Goal: Task Accomplishment & Management: Manage account settings

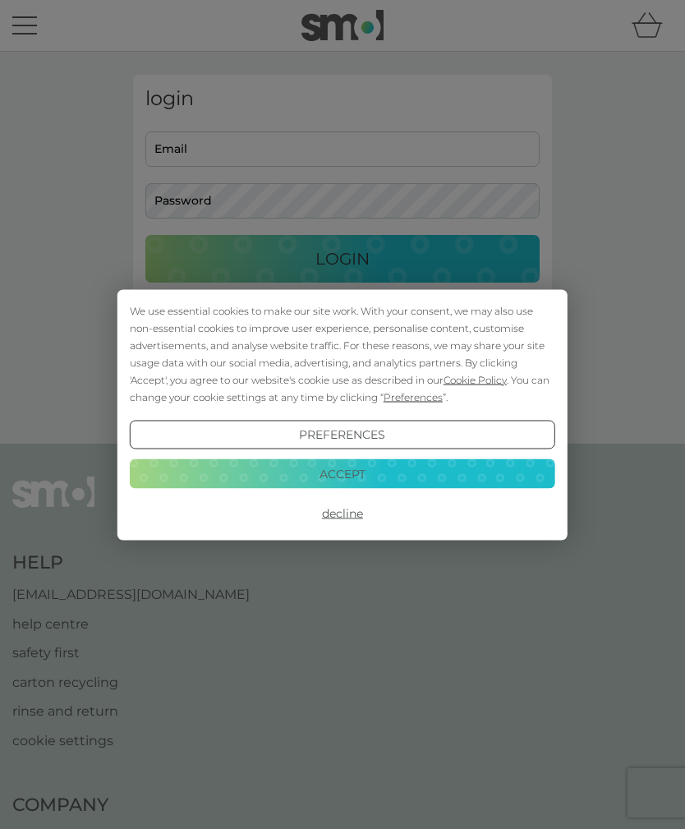
click at [405, 471] on button "Accept" at bounding box center [342, 474] width 425 height 30
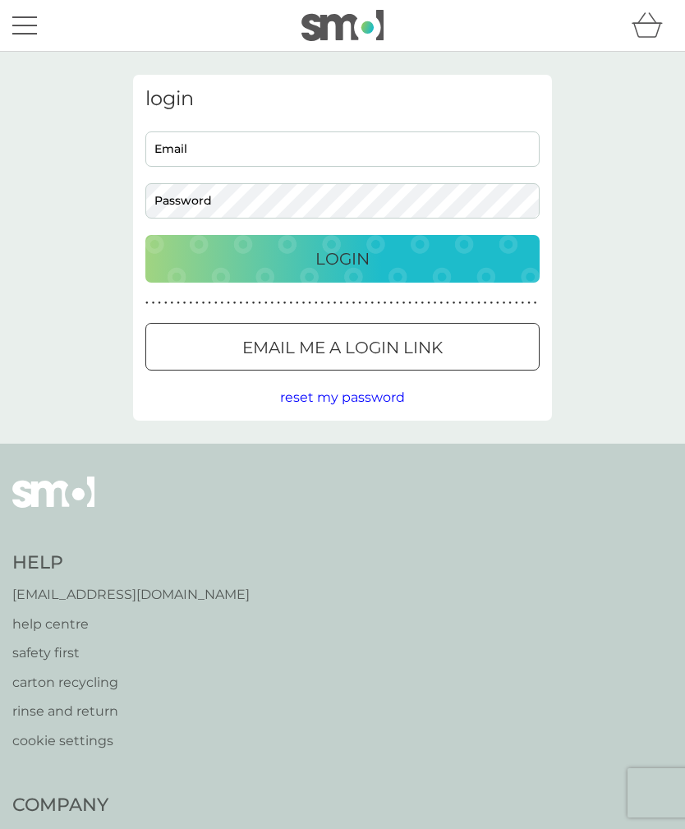
click at [287, 152] on input "Email" at bounding box center [342, 148] width 394 height 35
type input "doucyphilipp@yahoo.co.uk"
click at [366, 262] on p "Login" at bounding box center [342, 259] width 54 height 26
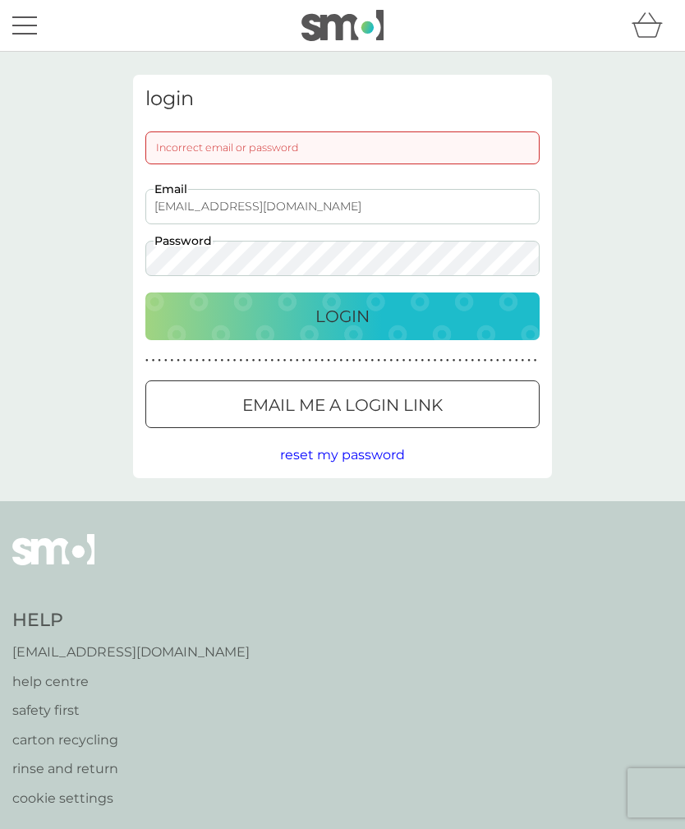
click at [389, 311] on div "Login" at bounding box center [342, 316] width 361 height 26
click at [402, 316] on div "Login" at bounding box center [342, 316] width 361 height 26
click at [366, 317] on p "Login" at bounding box center [342, 316] width 54 height 26
click at [367, 326] on p "Login" at bounding box center [342, 316] width 54 height 26
click at [375, 462] on span "reset my password" at bounding box center [342, 455] width 125 height 16
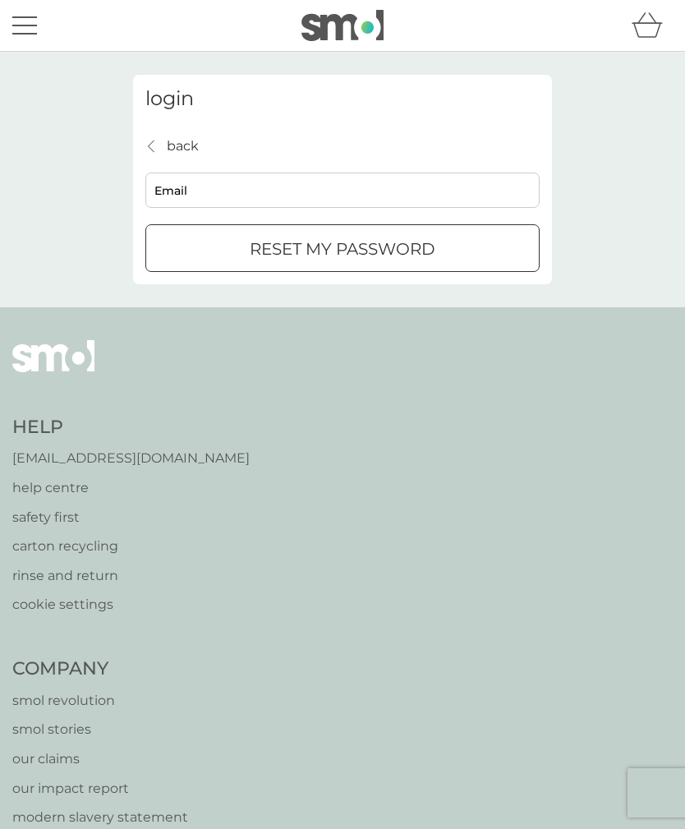
click at [284, 190] on input "Email" at bounding box center [342, 189] width 394 height 35
type input "[EMAIL_ADDRESS][DOMAIN_NAME]"
click at [407, 255] on p "reset my password" at bounding box center [343, 249] width 186 height 26
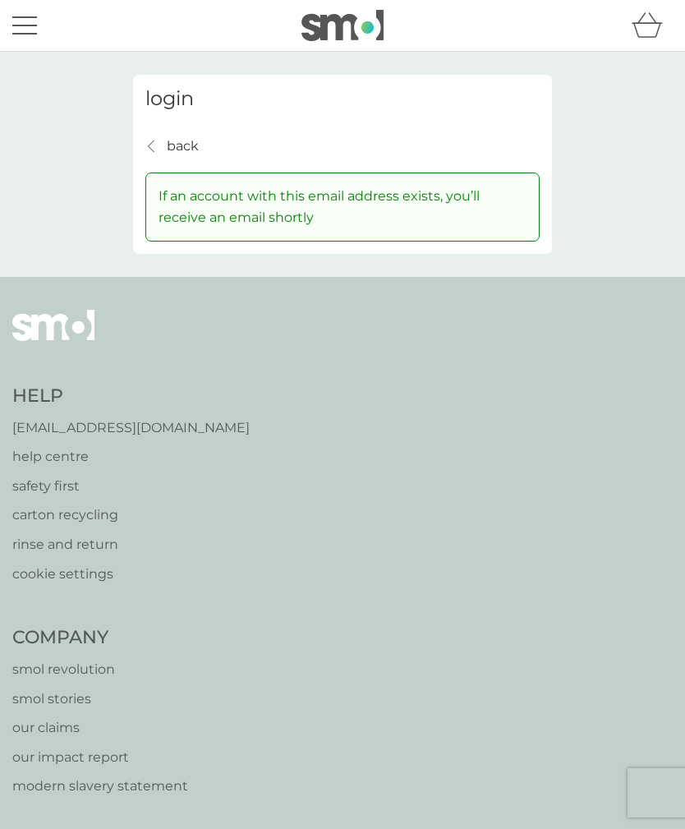
click at [50, 393] on h4 "Help" at bounding box center [130, 396] width 237 height 25
click at [133, 424] on p "[EMAIL_ADDRESS][DOMAIN_NAME]" at bounding box center [130, 427] width 237 height 21
click at [182, 139] on p "back" at bounding box center [183, 146] width 32 height 21
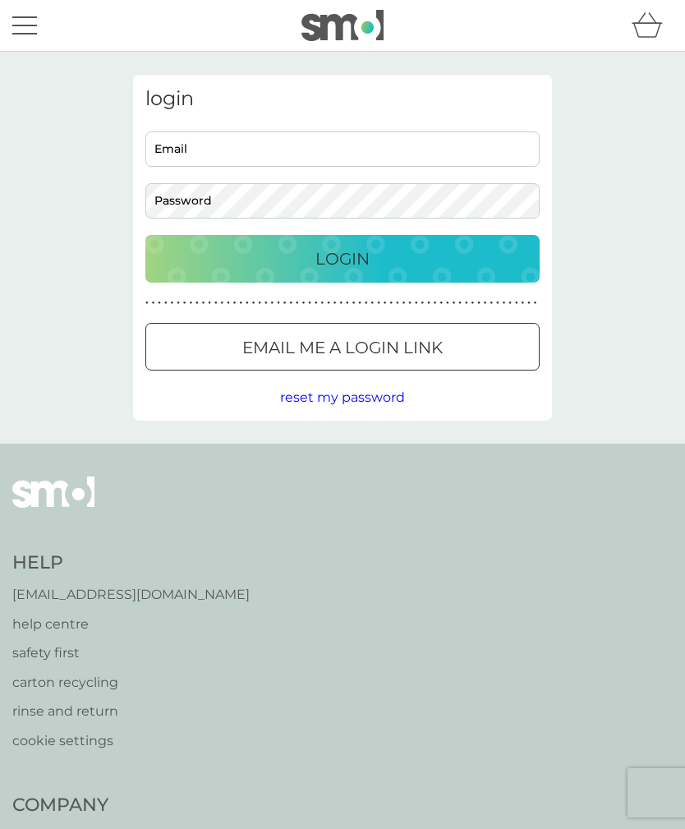
click at [334, 146] on input "Email" at bounding box center [342, 148] width 394 height 35
type input "[EMAIL_ADDRESS][DOMAIN_NAME]"
click at [379, 255] on div "Login" at bounding box center [342, 259] width 361 height 26
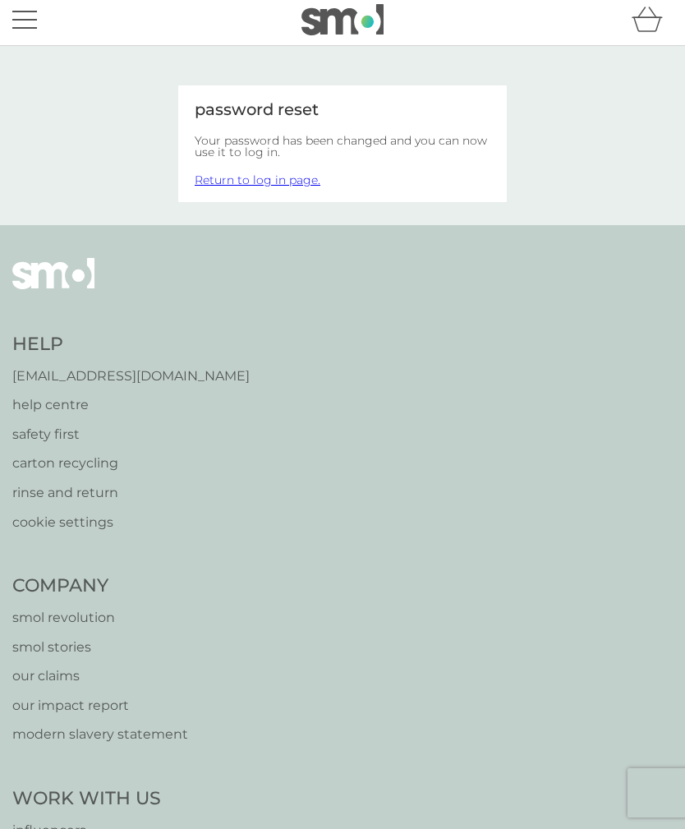
scroll to position [7, 0]
click at [299, 185] on link "Return to log in page." at bounding box center [258, 179] width 126 height 15
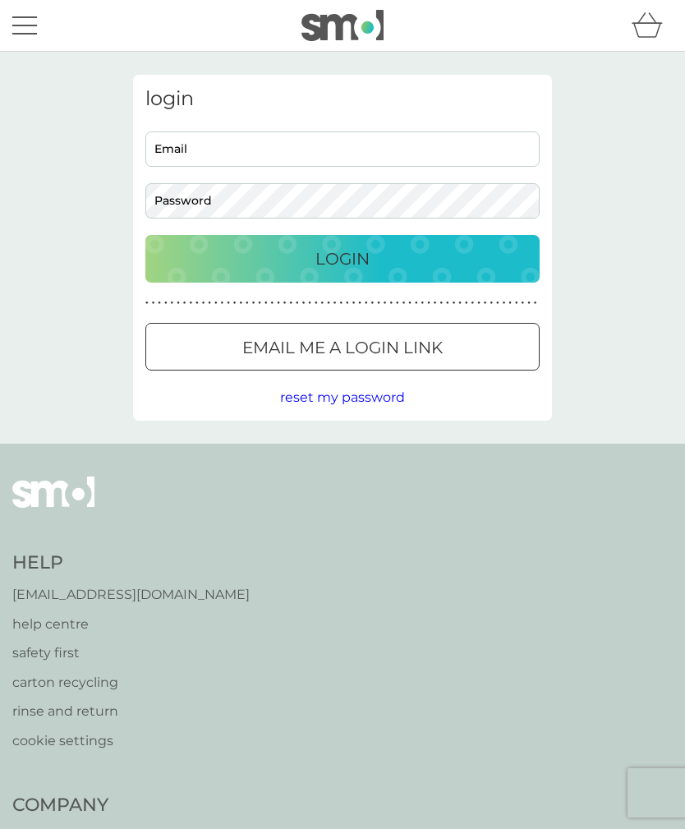
click at [306, 148] on input "Email" at bounding box center [342, 148] width 394 height 35
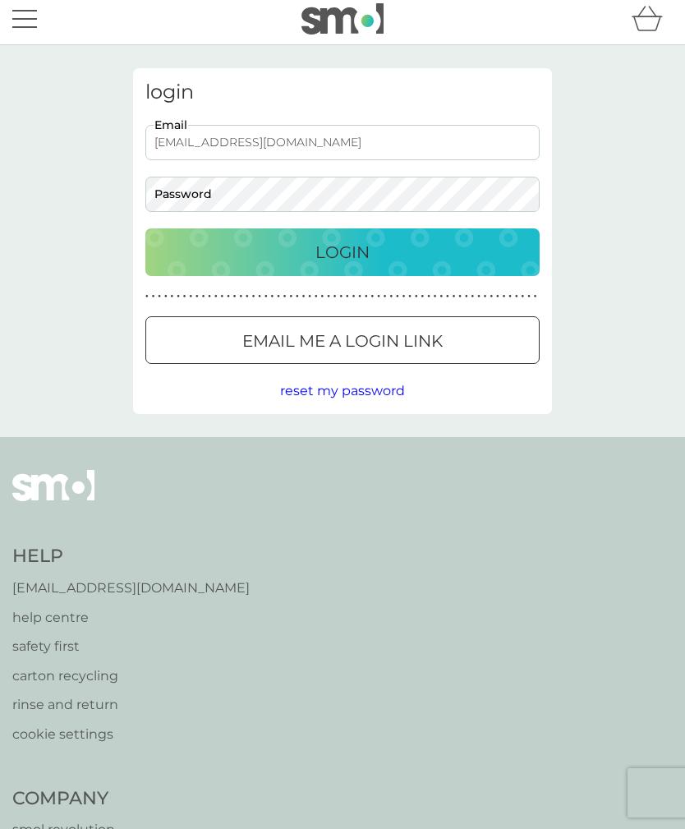
type input "[EMAIL_ADDRESS][DOMAIN_NAME]"
click at [371, 258] on div "Login" at bounding box center [342, 252] width 361 height 26
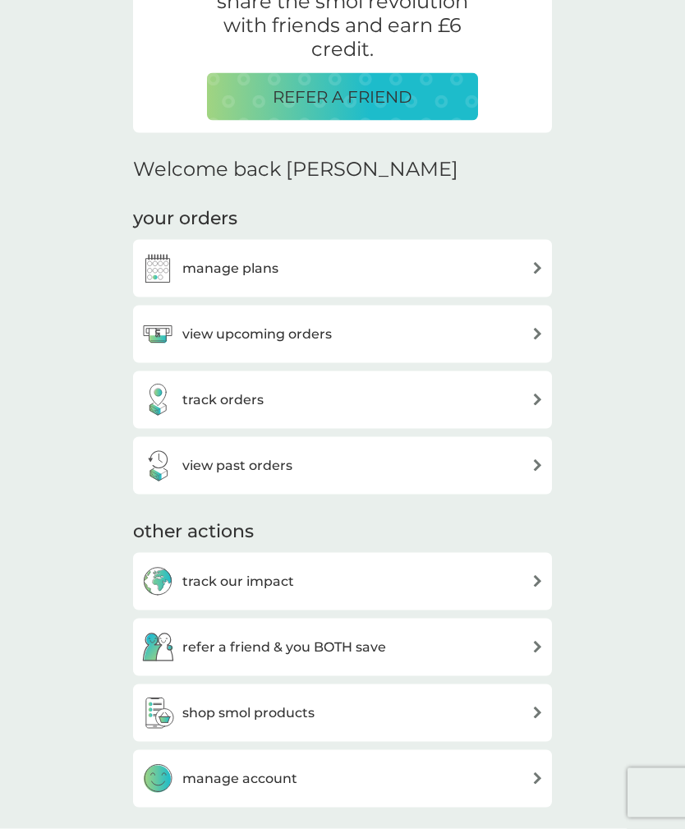
scroll to position [350, 0]
click at [537, 330] on img at bounding box center [537, 333] width 12 height 12
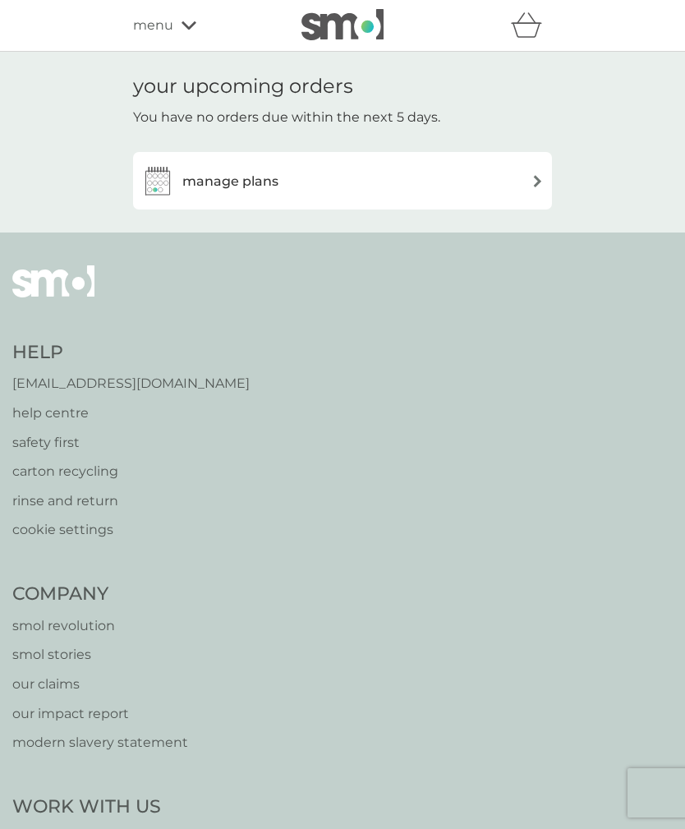
click at [429, 178] on div "manage plans" at bounding box center [342, 180] width 402 height 33
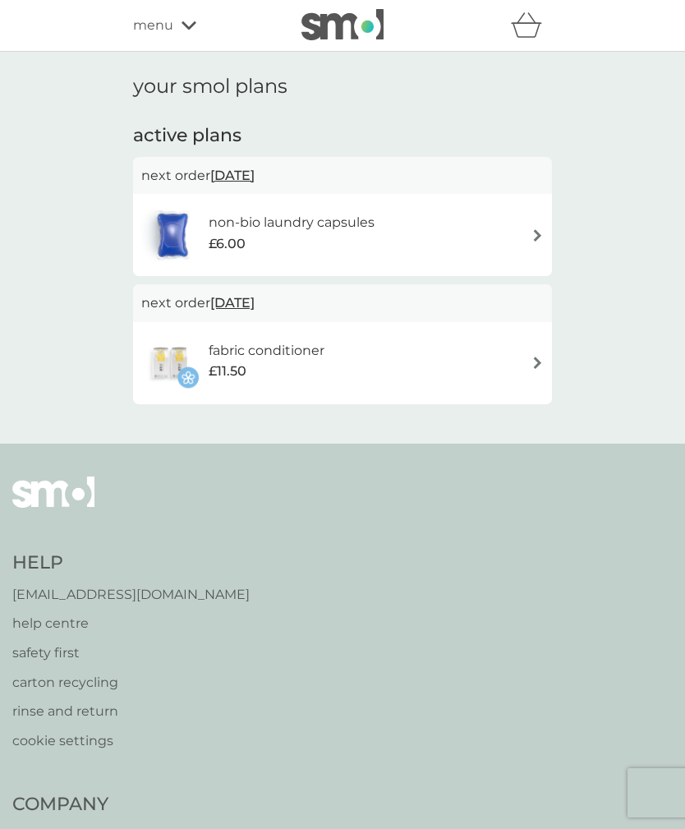
click at [539, 234] on img at bounding box center [537, 235] width 12 height 12
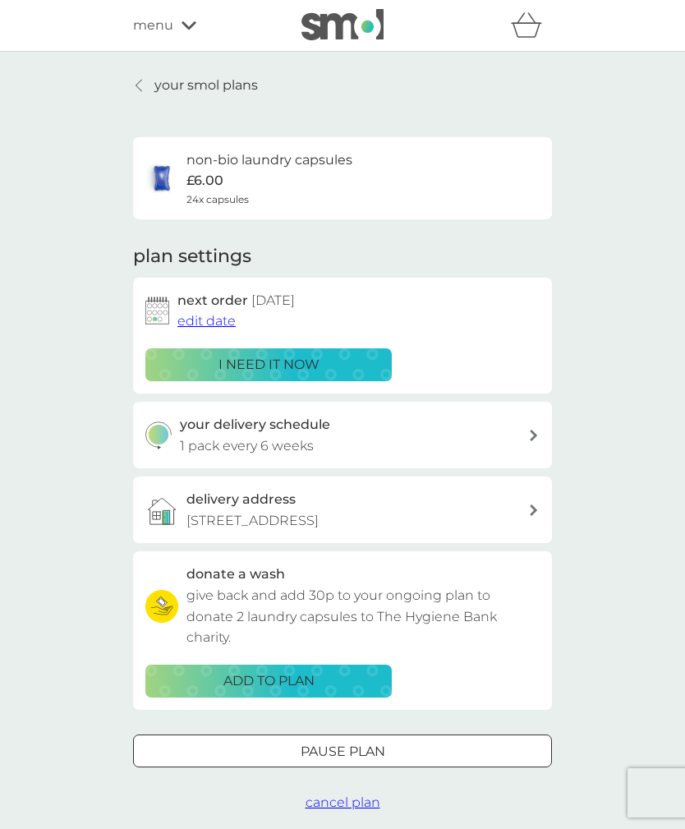
click at [137, 82] on icon at bounding box center [139, 85] width 7 height 13
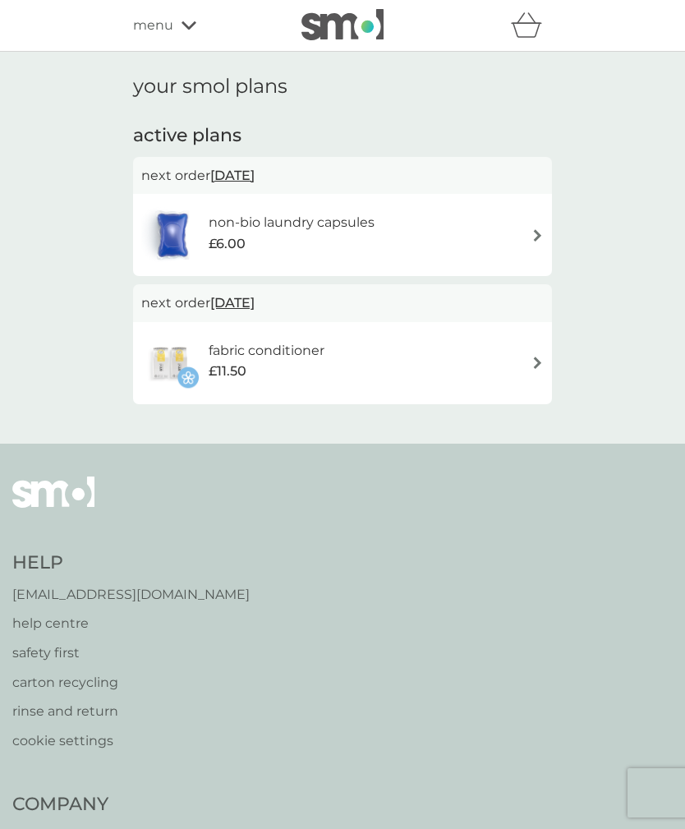
click at [186, 27] on icon at bounding box center [189, 25] width 15 height 8
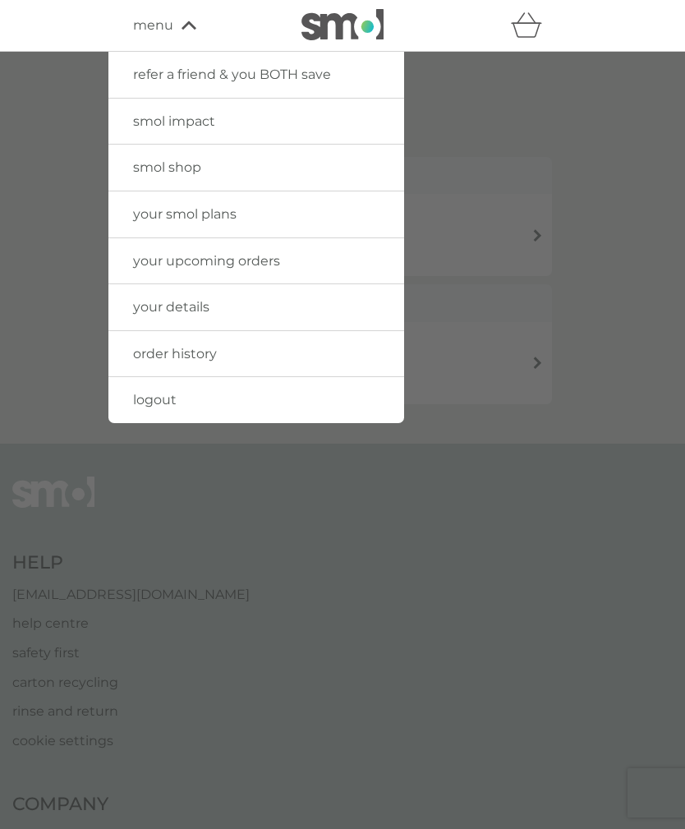
click at [170, 19] on span "menu" at bounding box center [153, 25] width 40 height 21
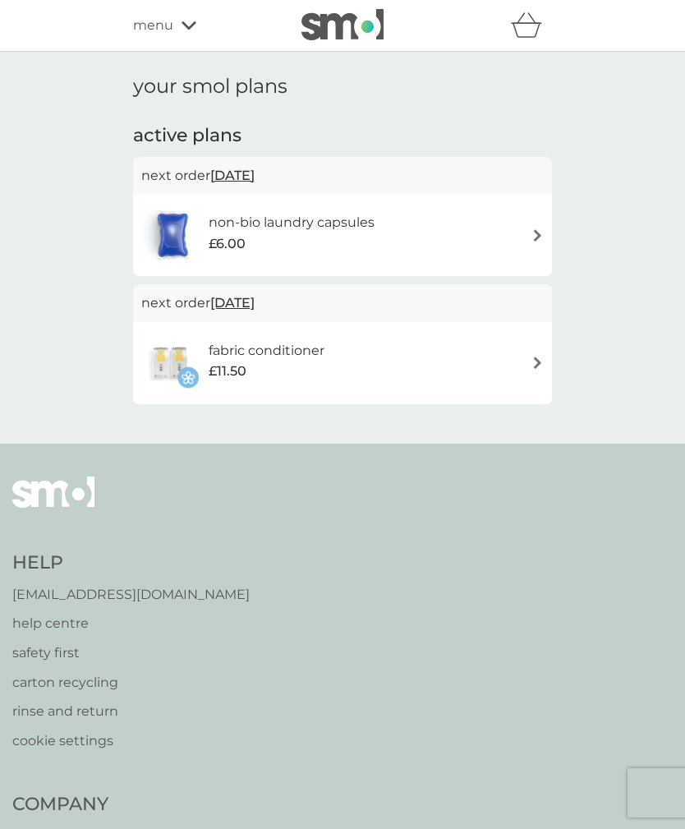
click at [187, 24] on icon at bounding box center [189, 26] width 15 height 10
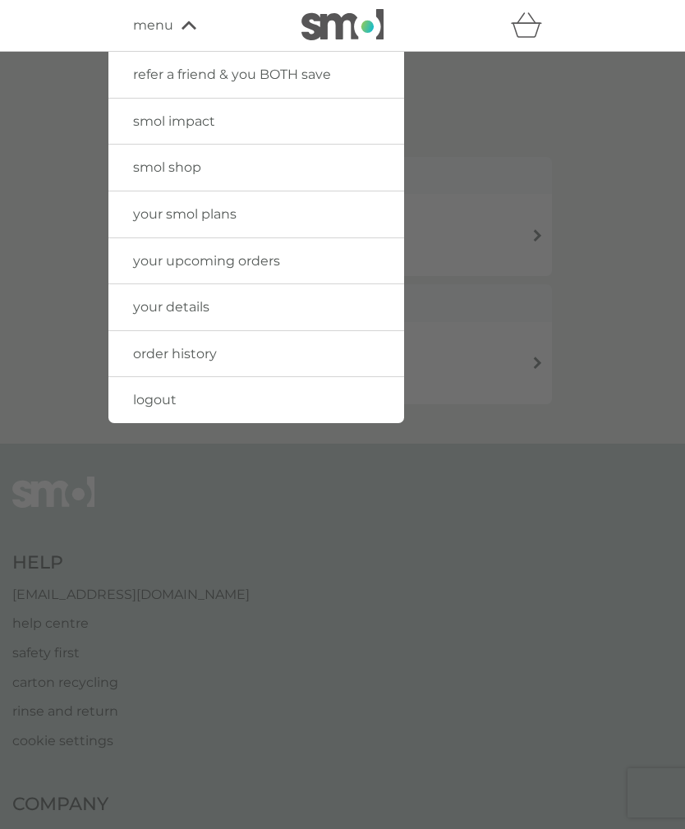
click at [270, 309] on link "your details" at bounding box center [256, 307] width 296 height 46
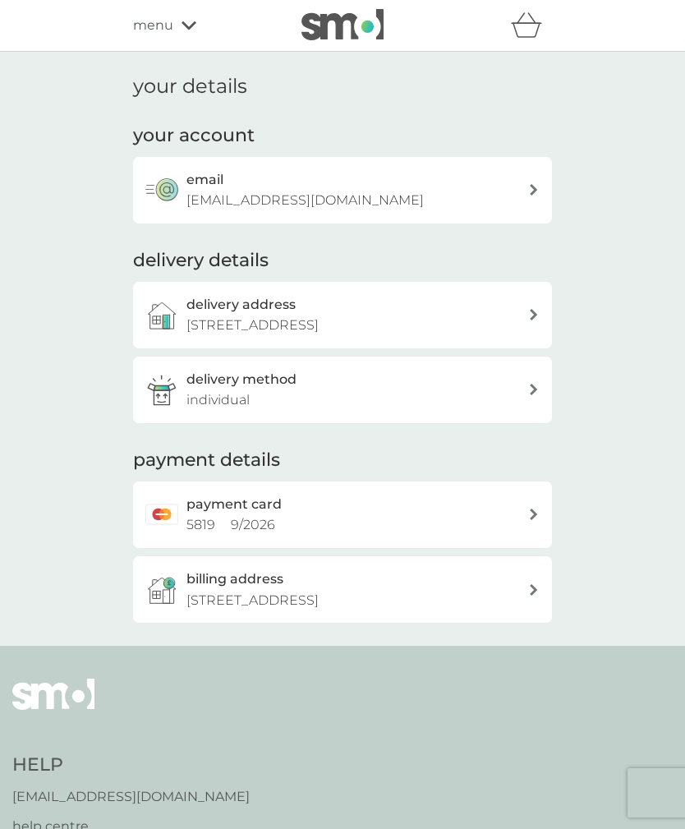
click at [531, 508] on icon at bounding box center [534, 513] width 8 height 11
click at [538, 384] on div at bounding box center [533, 389] width 11 height 11
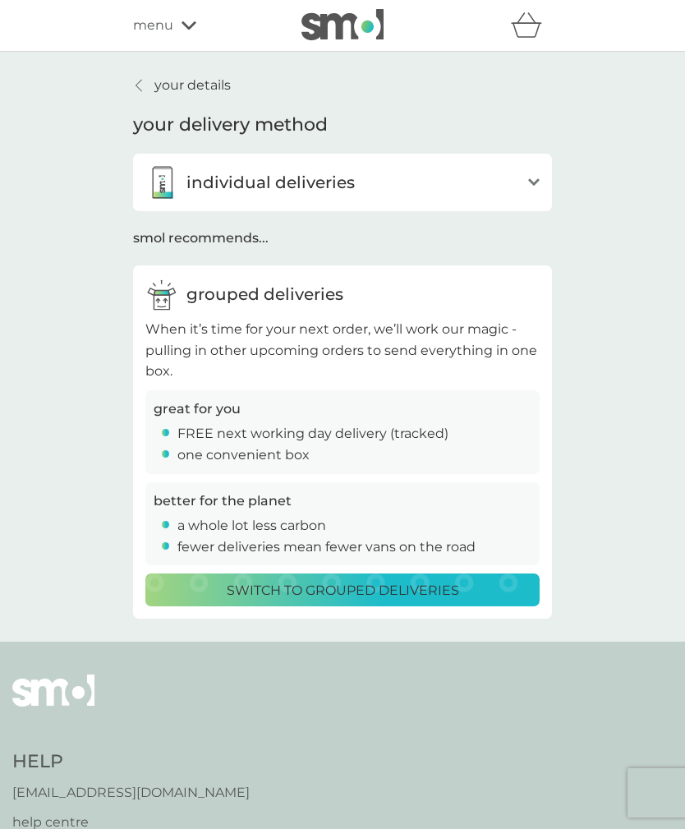
click at [535, 178] on icon "open" at bounding box center [533, 182] width 11 height 8
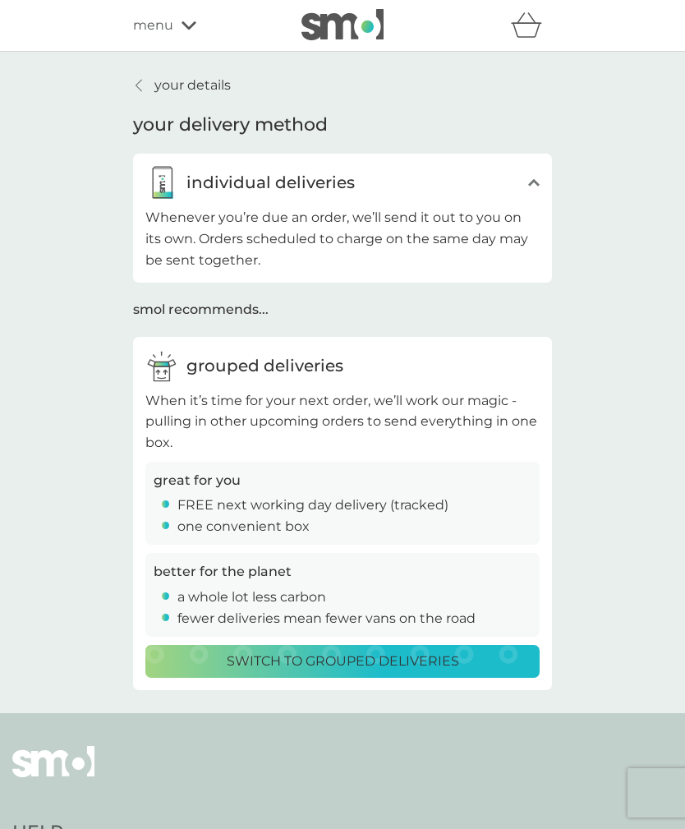
click at [179, 17] on div "menu" at bounding box center [203, 25] width 140 height 21
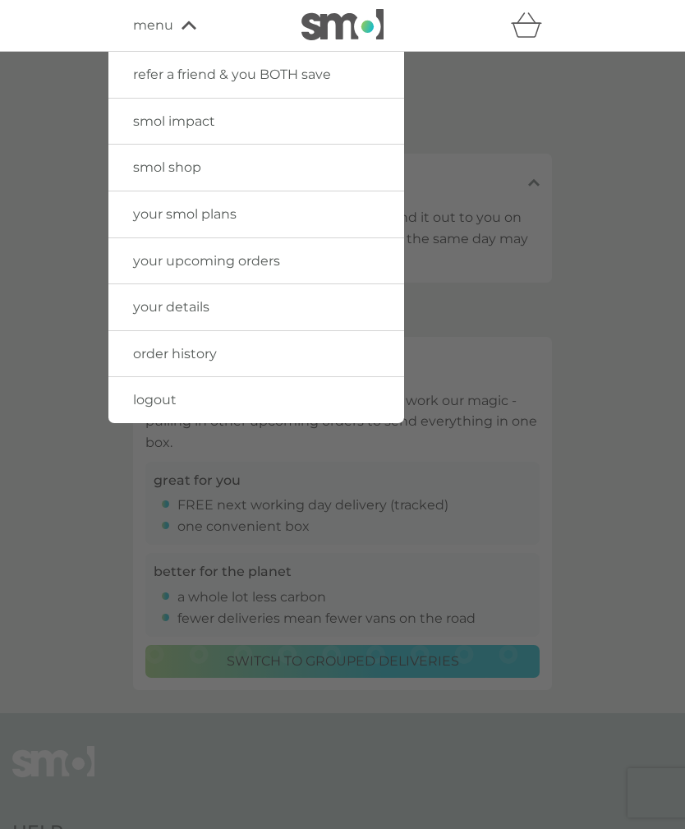
click at [230, 348] on link "order history" at bounding box center [256, 354] width 296 height 46
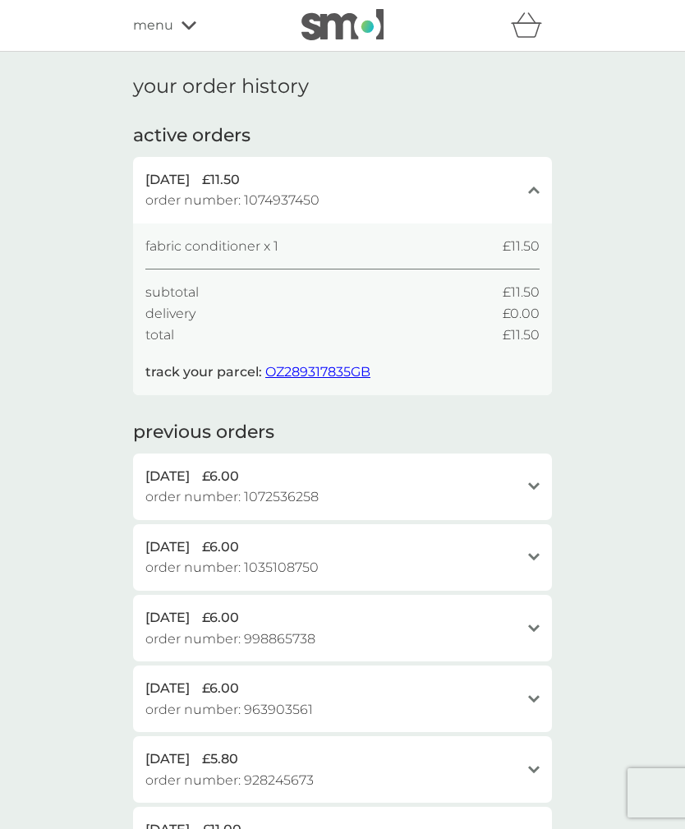
click at [182, 29] on icon at bounding box center [189, 26] width 15 height 10
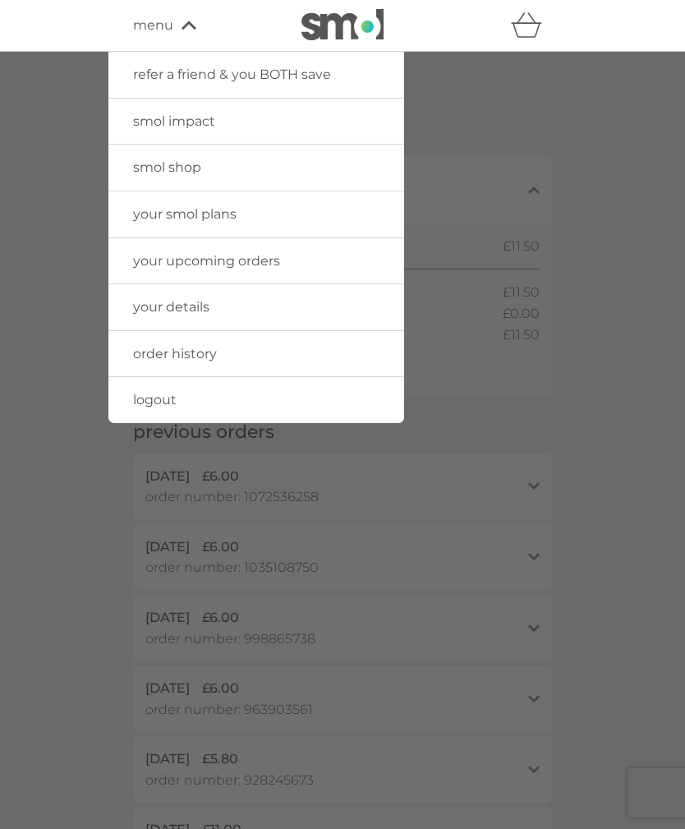
click at [312, 257] on link "your upcoming orders" at bounding box center [256, 261] width 296 height 46
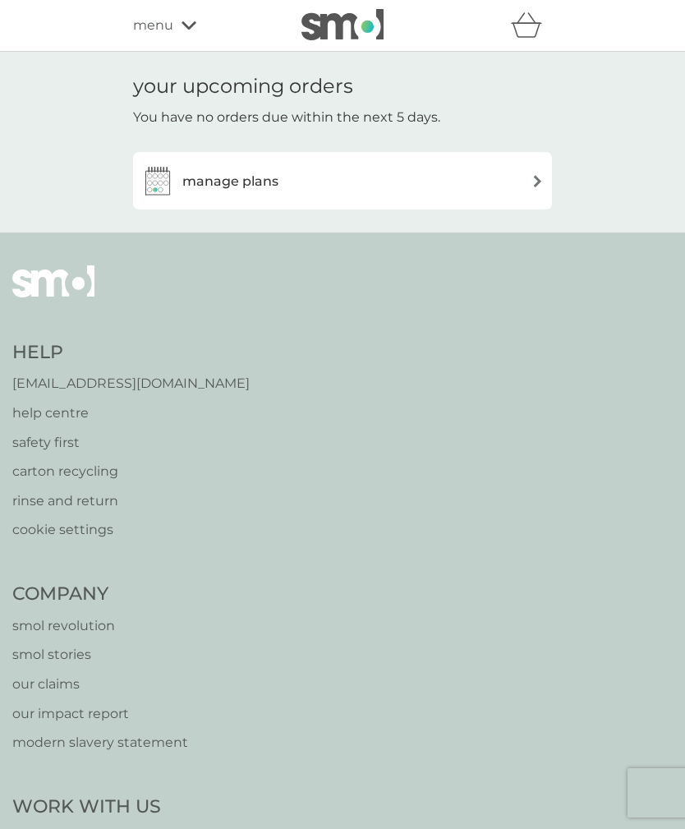
click at [533, 182] on img at bounding box center [537, 181] width 12 height 12
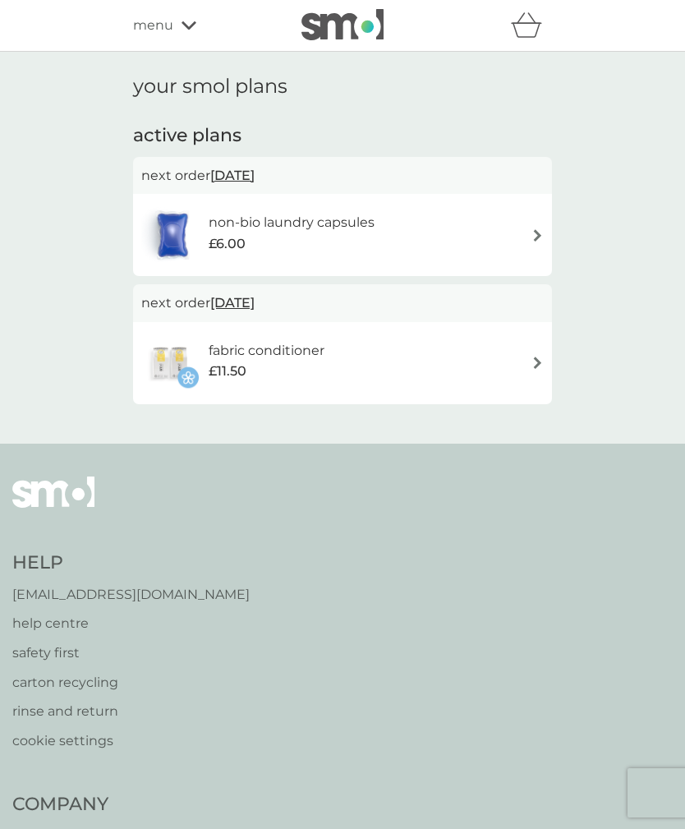
click at [182, 27] on icon at bounding box center [189, 26] width 15 height 10
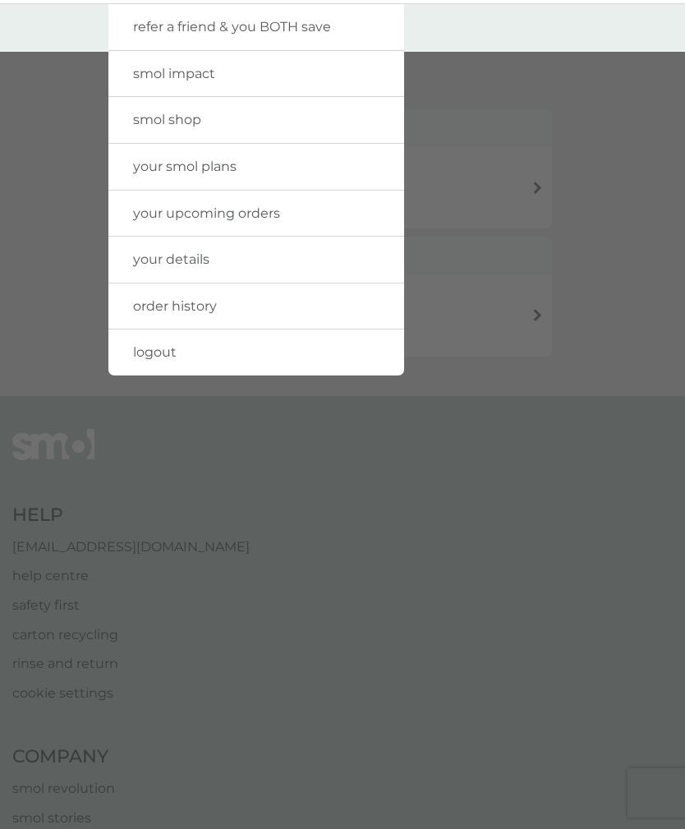
scroll to position [49, 0]
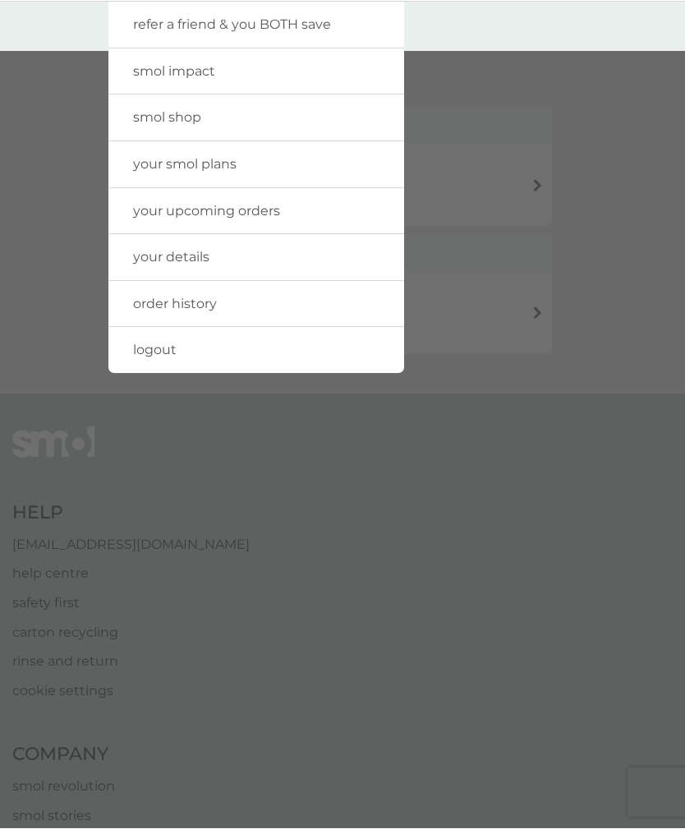
click at [287, 164] on link "your smol plans" at bounding box center [256, 165] width 296 height 46
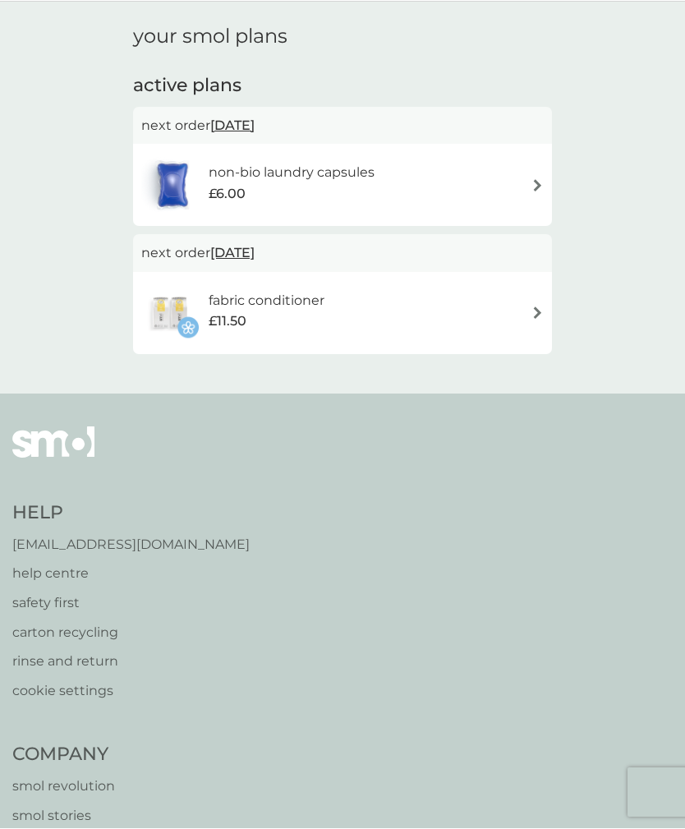
scroll to position [50, 0]
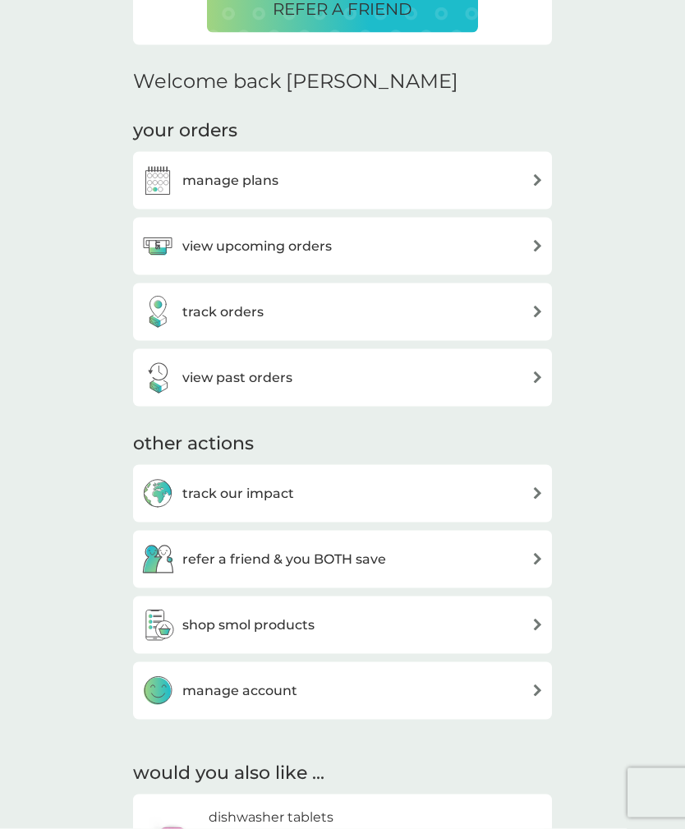
scroll to position [438, 0]
click at [535, 683] on img at bounding box center [537, 689] width 12 height 12
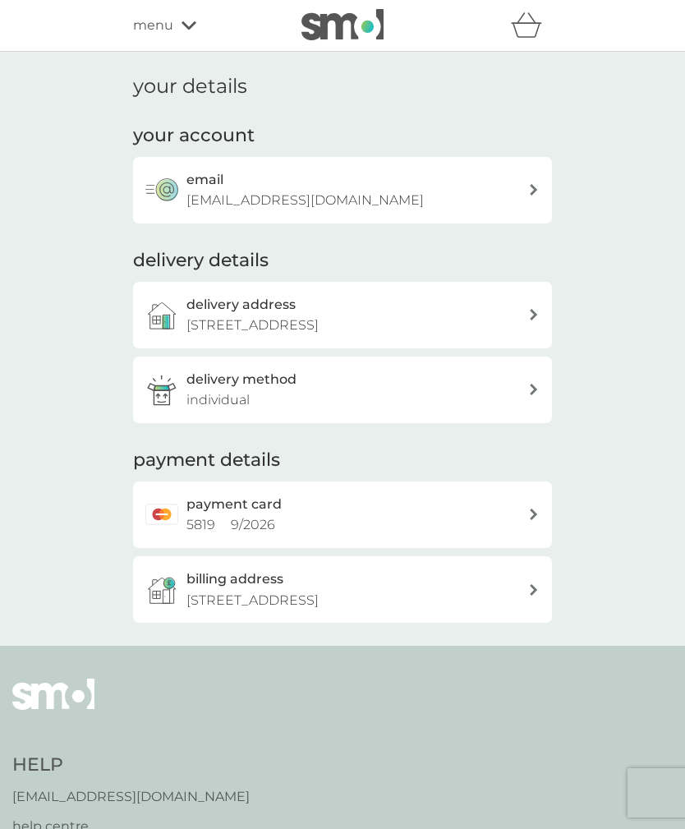
click at [379, 512] on div "payment card 5819 9 / 2026" at bounding box center [357, 515] width 342 height 42
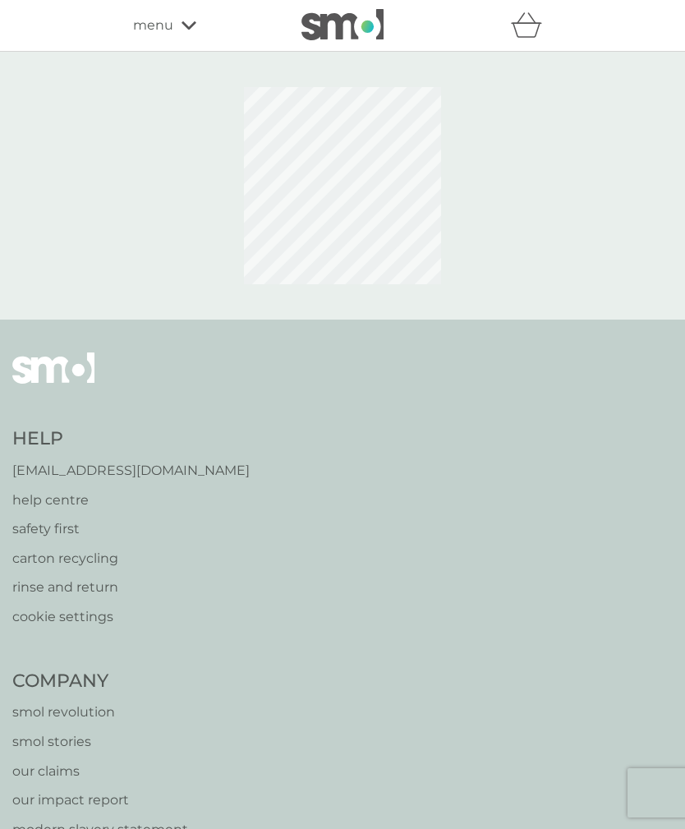
scroll to position [53, 0]
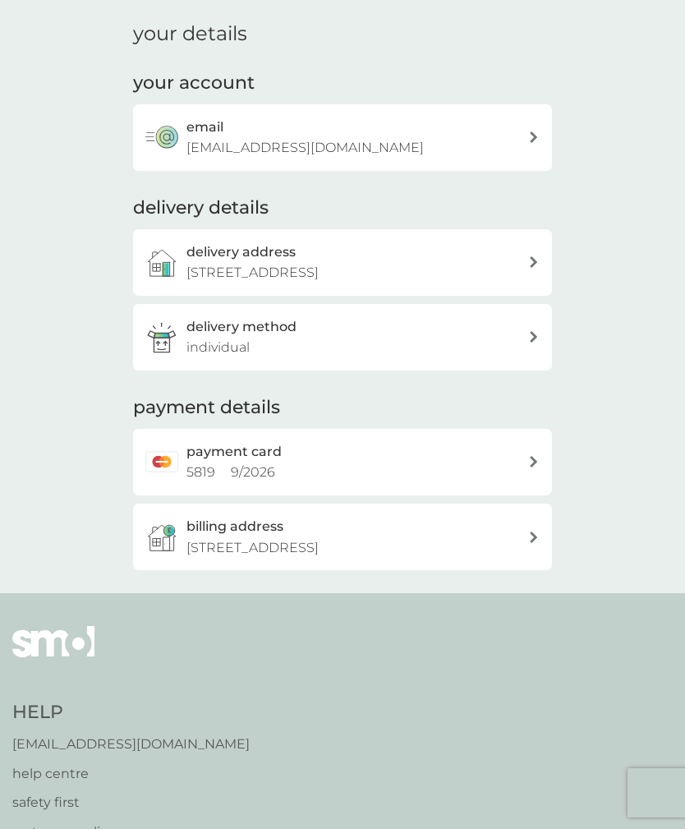
click at [372, 467] on div "payment card 5819 9 / 2026" at bounding box center [357, 462] width 342 height 42
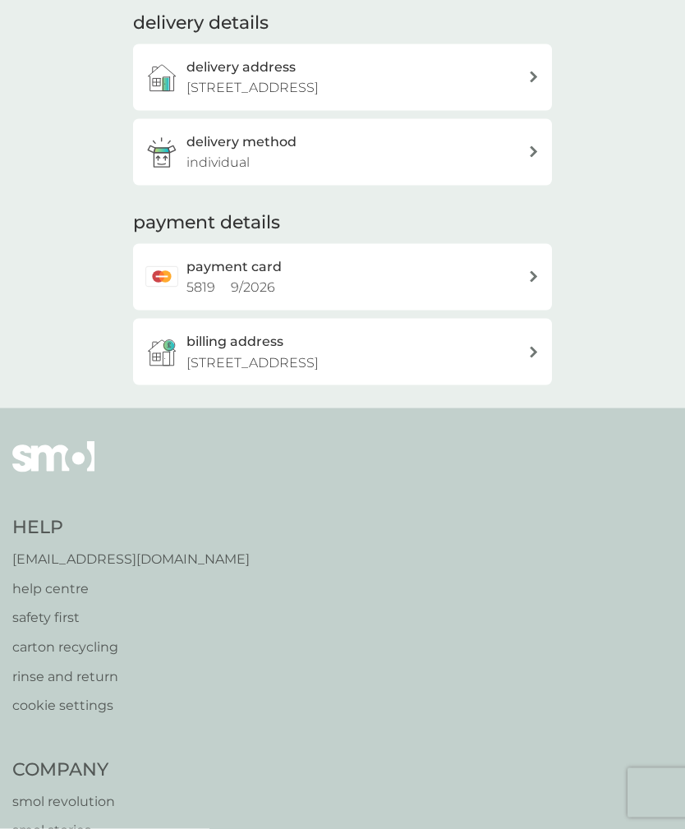
scroll to position [237, 0]
click at [170, 264] on img at bounding box center [161, 276] width 33 height 33
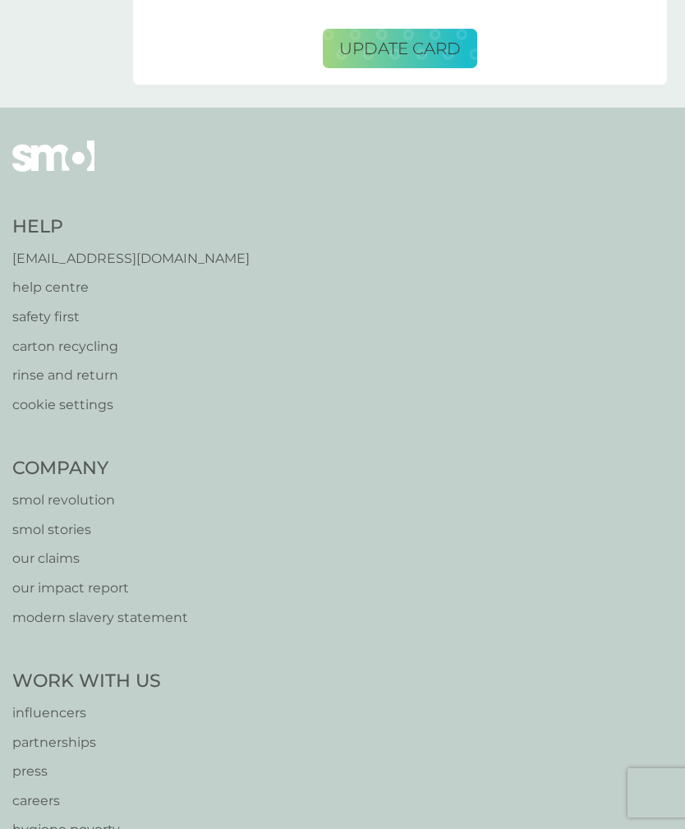
scroll to position [323, 0]
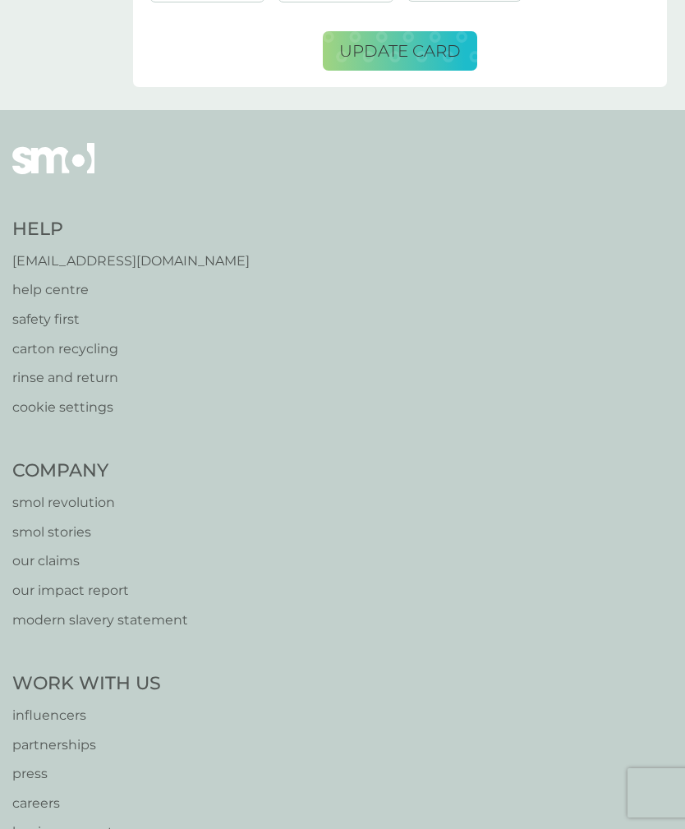
click at [70, 289] on p "help centre" at bounding box center [130, 289] width 237 height 21
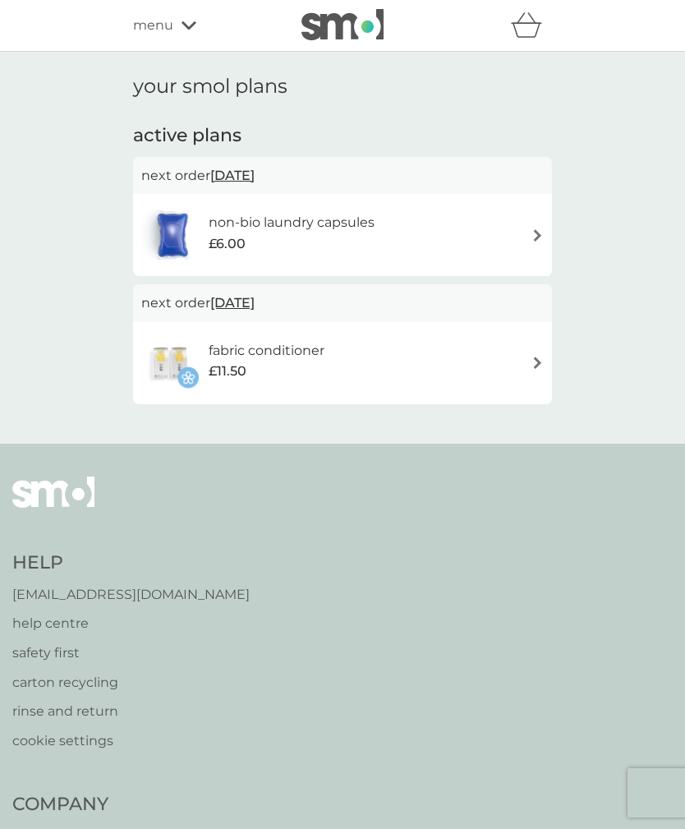
click at [538, 234] on img at bounding box center [537, 235] width 12 height 12
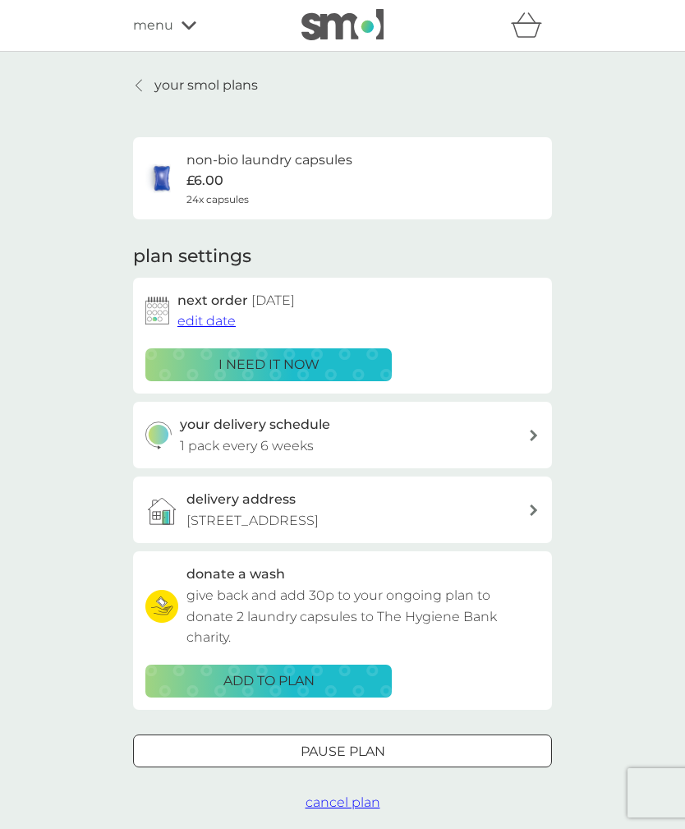
click at [354, 794] on span "cancel plan" at bounding box center [343, 802] width 75 height 16
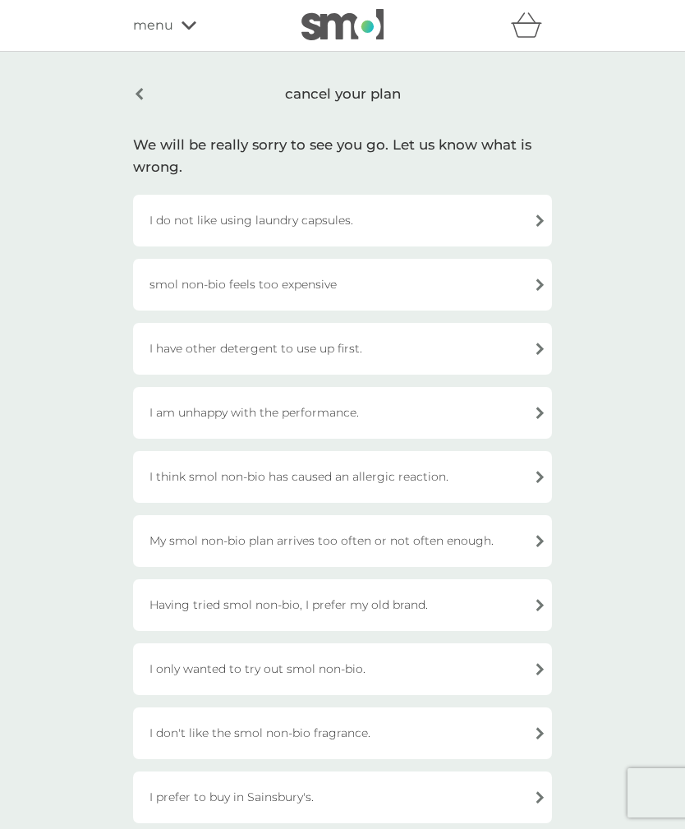
click at [531, 217] on div "I do not like using laundry capsules." at bounding box center [342, 221] width 419 height 52
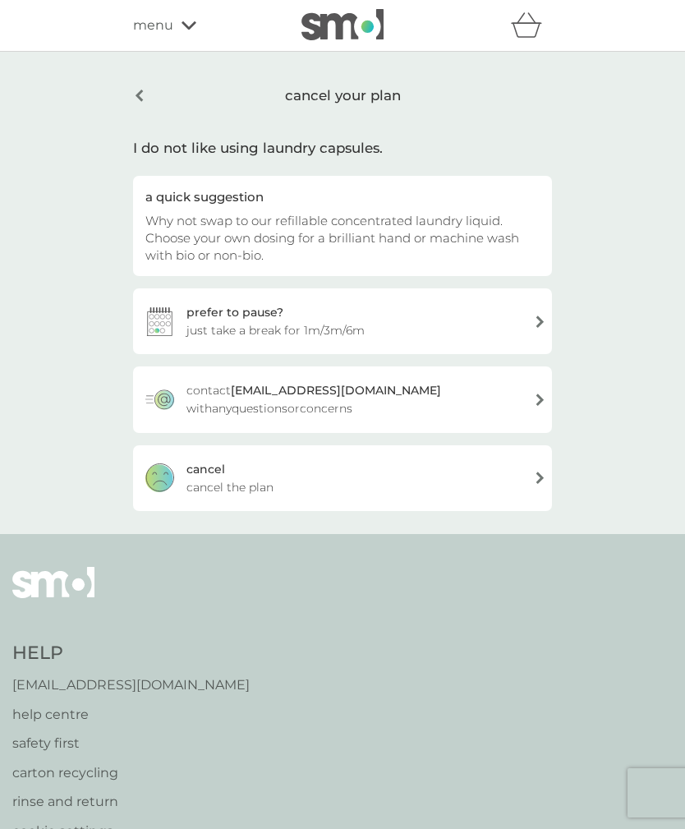
click at [541, 478] on div "[PERSON_NAME] the plan" at bounding box center [342, 478] width 419 height 66
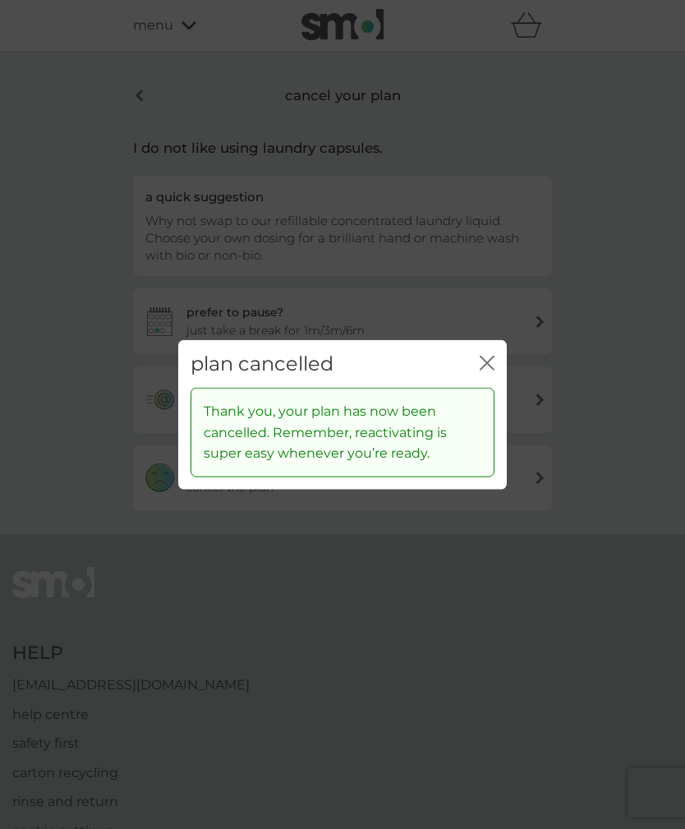
click at [490, 363] on icon "close" at bounding box center [487, 362] width 15 height 15
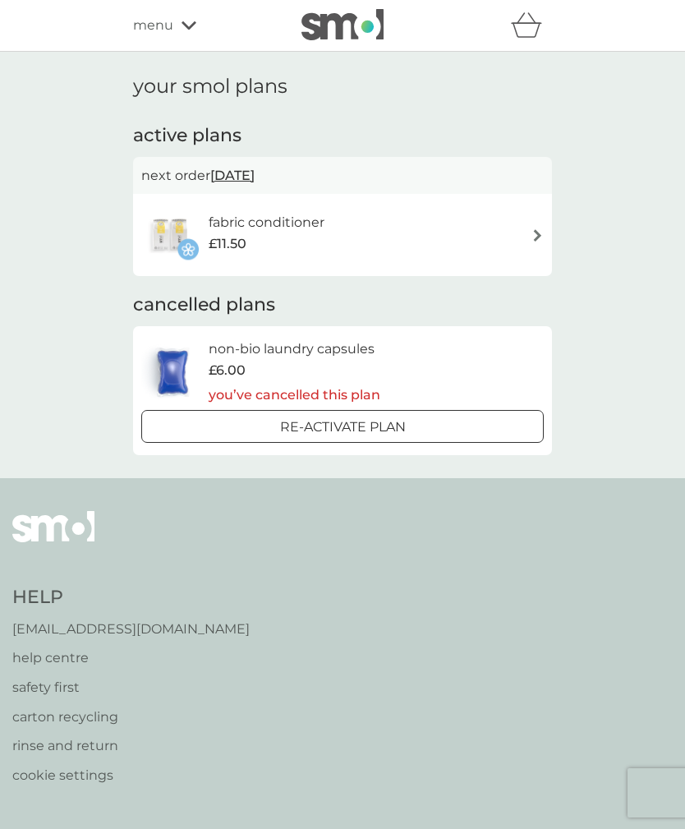
click at [539, 233] on img at bounding box center [537, 235] width 12 height 12
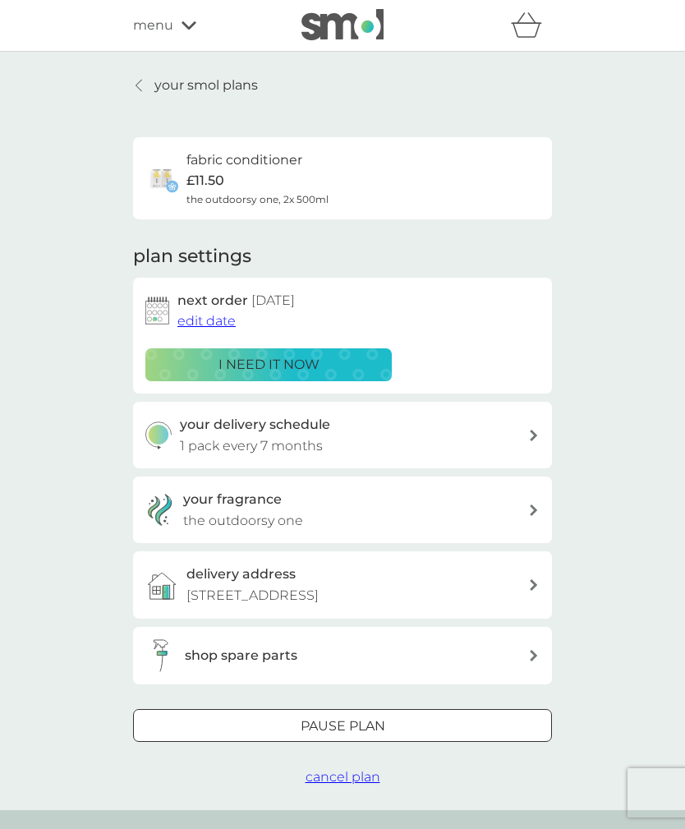
click at [358, 773] on span "cancel plan" at bounding box center [343, 777] width 75 height 16
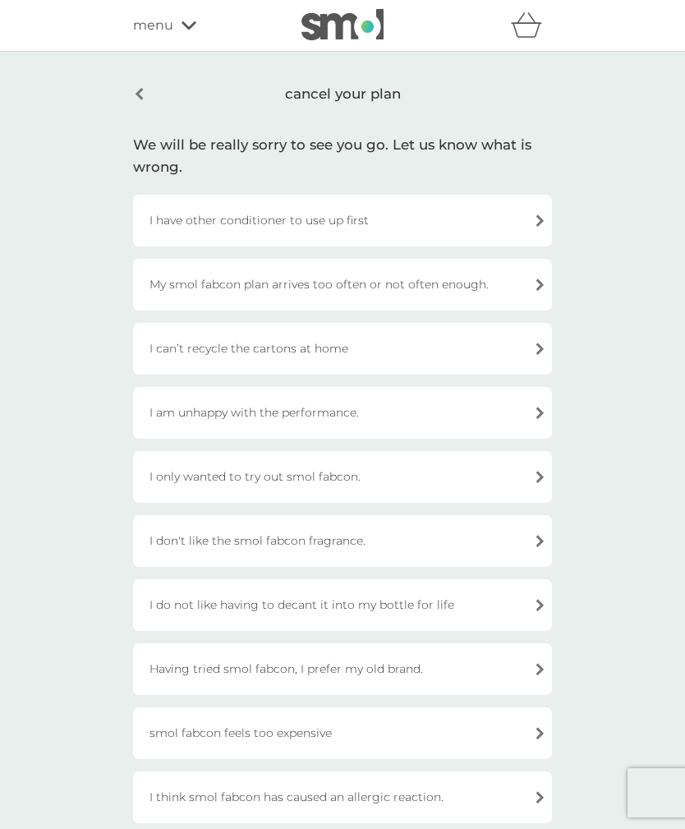
click at [544, 216] on div "I have other conditioner to use up first" at bounding box center [342, 221] width 419 height 52
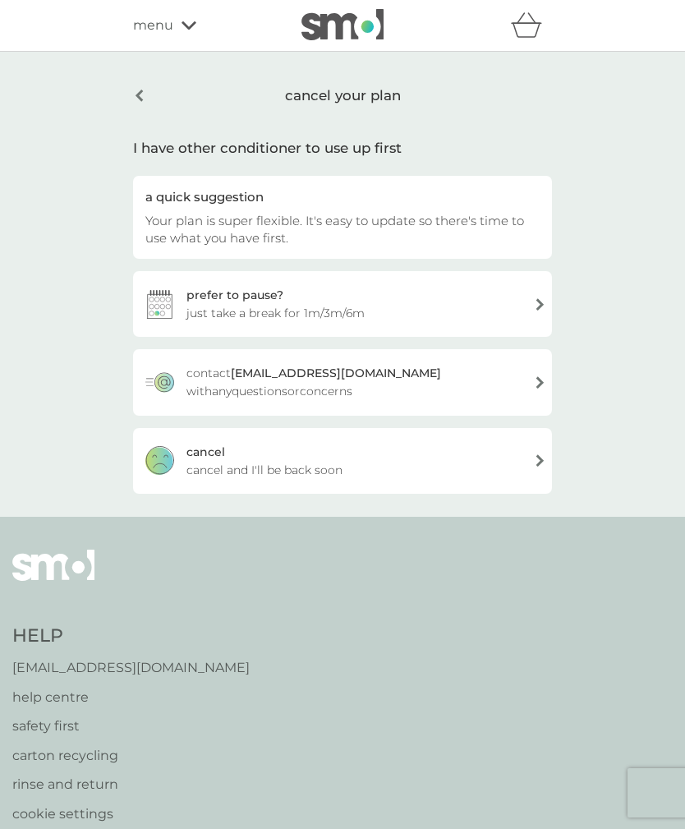
click at [360, 463] on div "[PERSON_NAME] and I'll be back soon" at bounding box center [342, 461] width 419 height 66
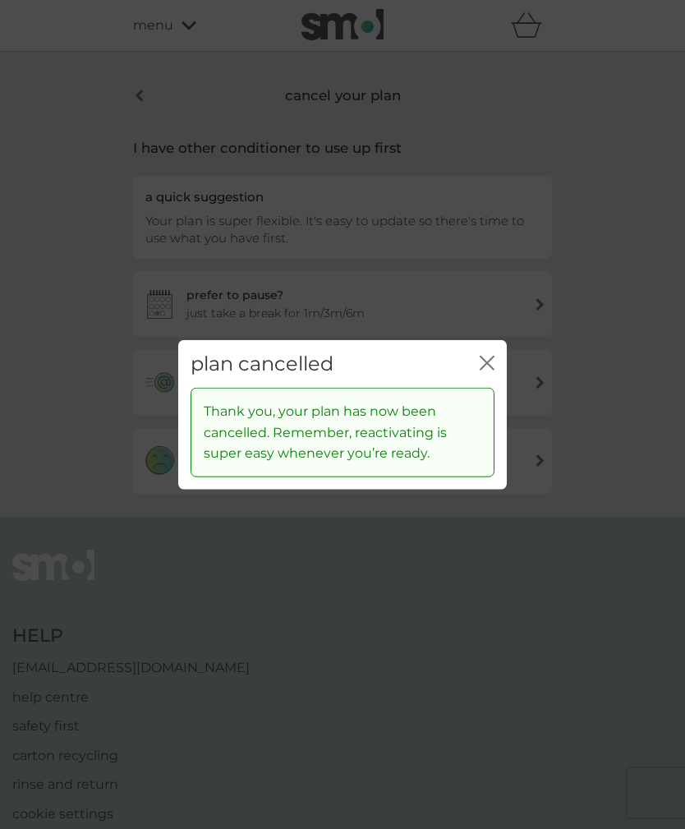
click at [493, 362] on icon "close" at bounding box center [487, 362] width 15 height 15
